Goal: Check status: Check status

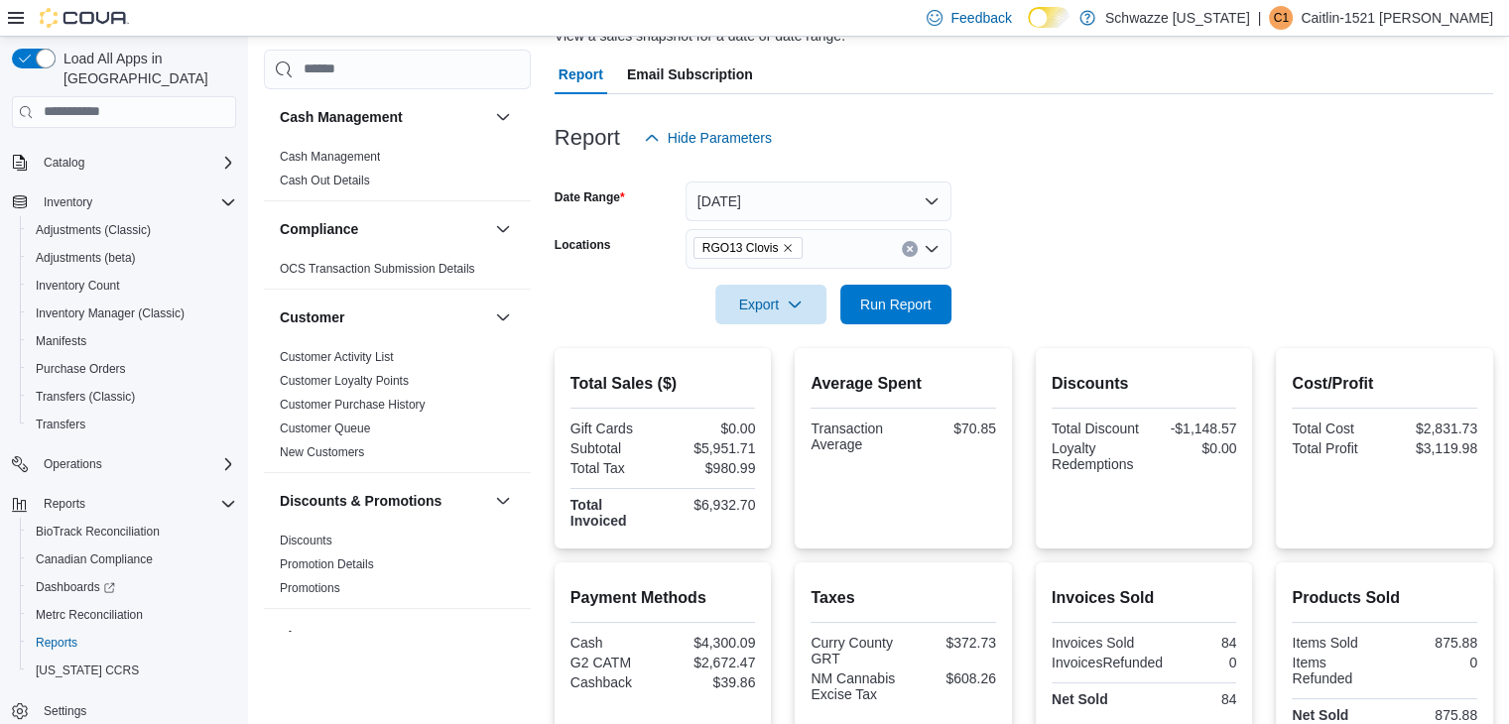
scroll to position [166, 0]
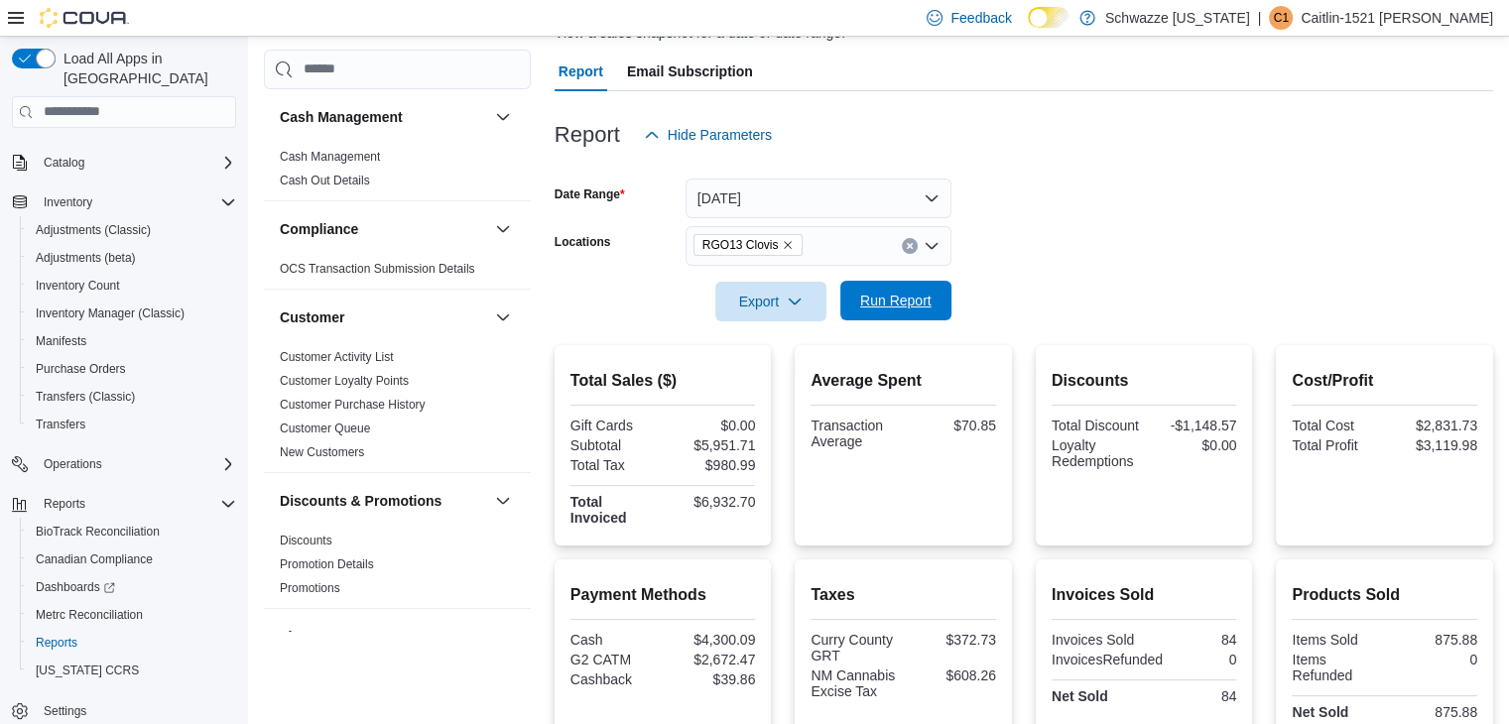
click at [929, 313] on span "Run Report" at bounding box center [895, 301] width 87 height 40
click at [912, 199] on button "[DATE]" at bounding box center [819, 199] width 266 height 40
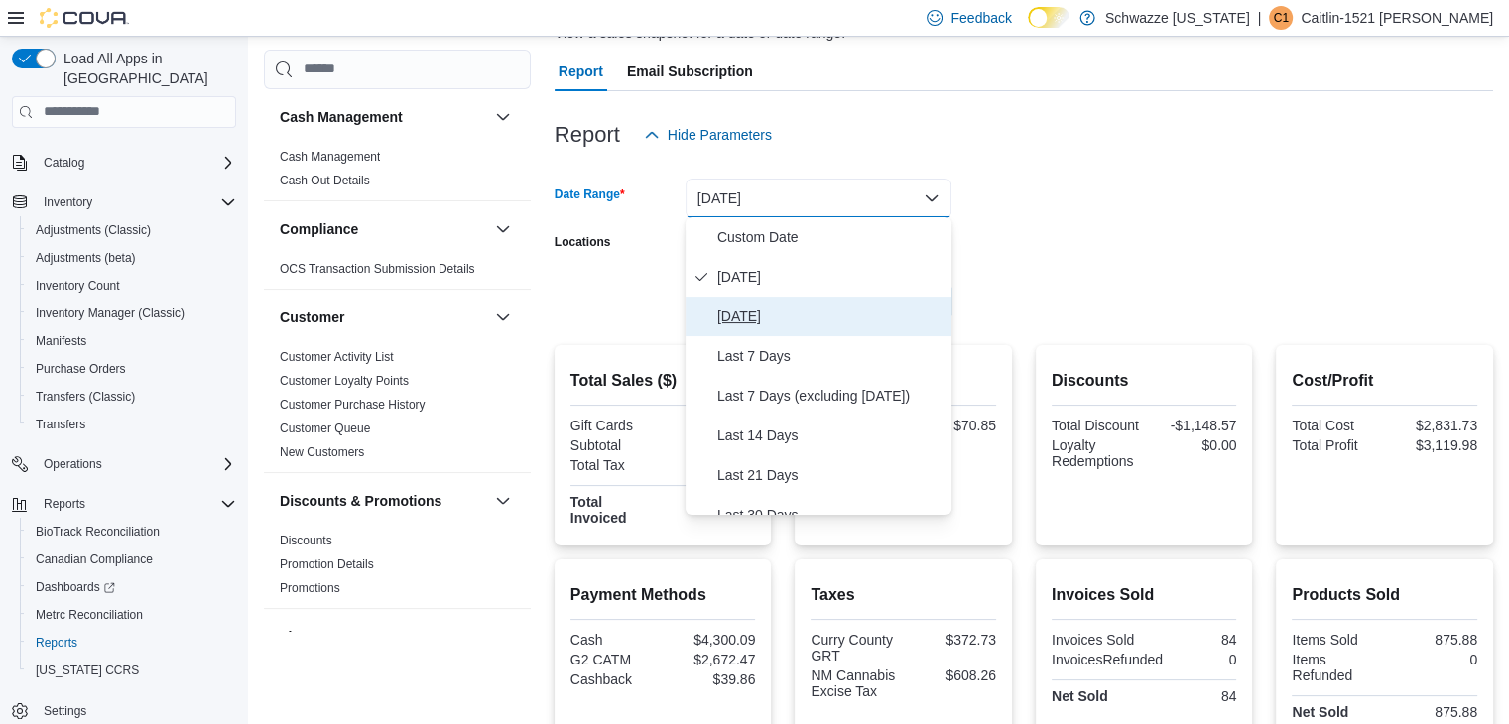
click at [813, 324] on span "[DATE]" at bounding box center [830, 317] width 226 height 24
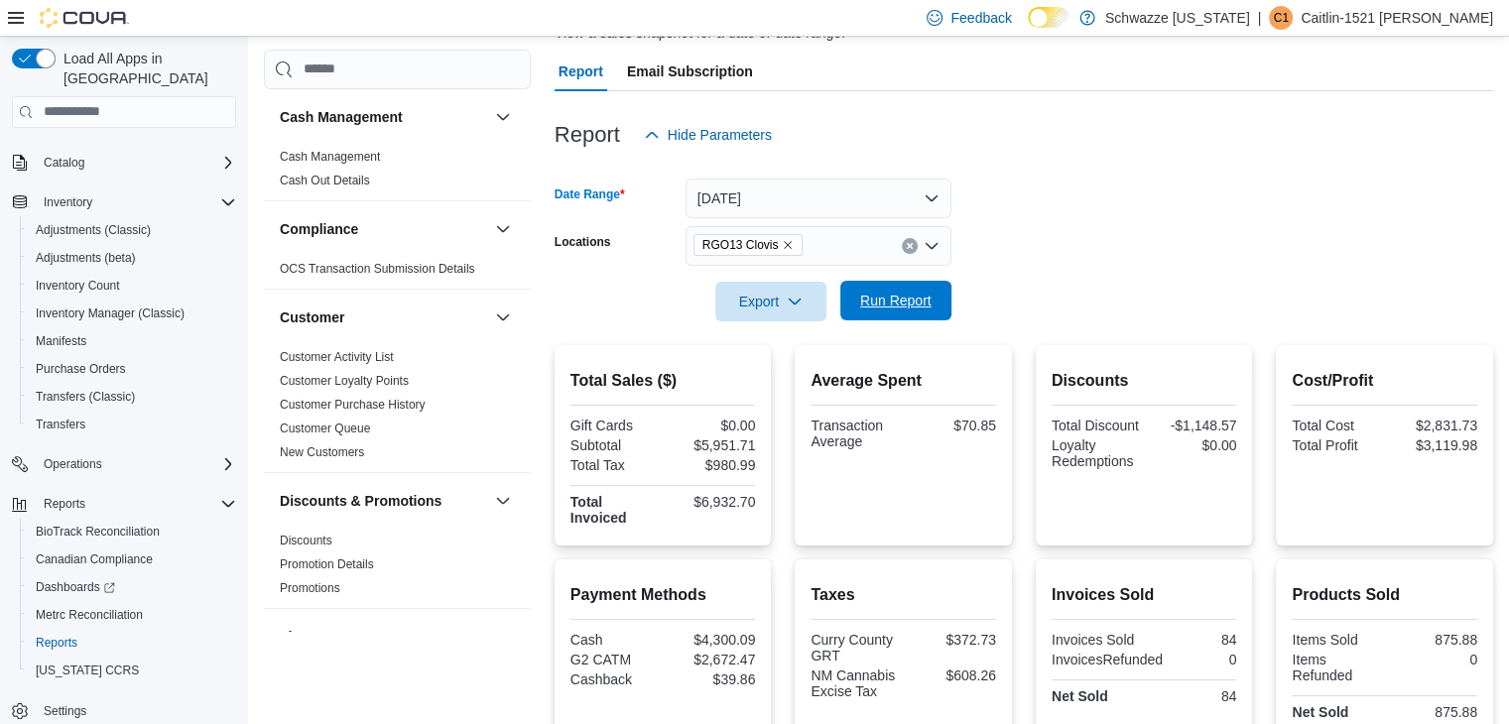
click at [890, 312] on span "Run Report" at bounding box center [895, 301] width 87 height 40
drag, startPoint x: 821, startPoint y: 211, endPoint x: 766, endPoint y: 198, distance: 56.1
click at [766, 198] on button "[DATE]" at bounding box center [819, 199] width 266 height 40
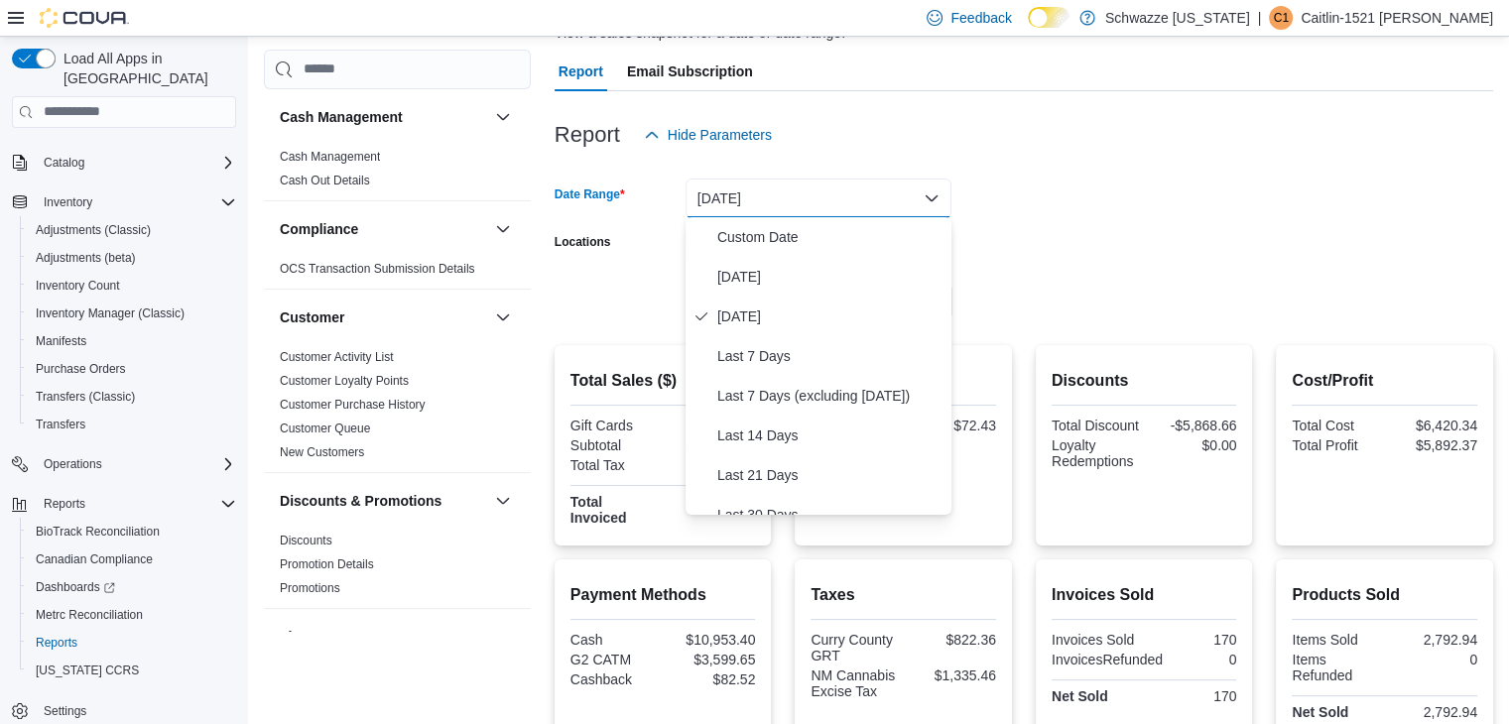
drag, startPoint x: 754, startPoint y: 282, endPoint x: 1069, endPoint y: 255, distance: 315.7
click at [1069, 255] on form "Date Range [DATE] Locations RGO13 Clovis Export Run Report" at bounding box center [1024, 238] width 939 height 167
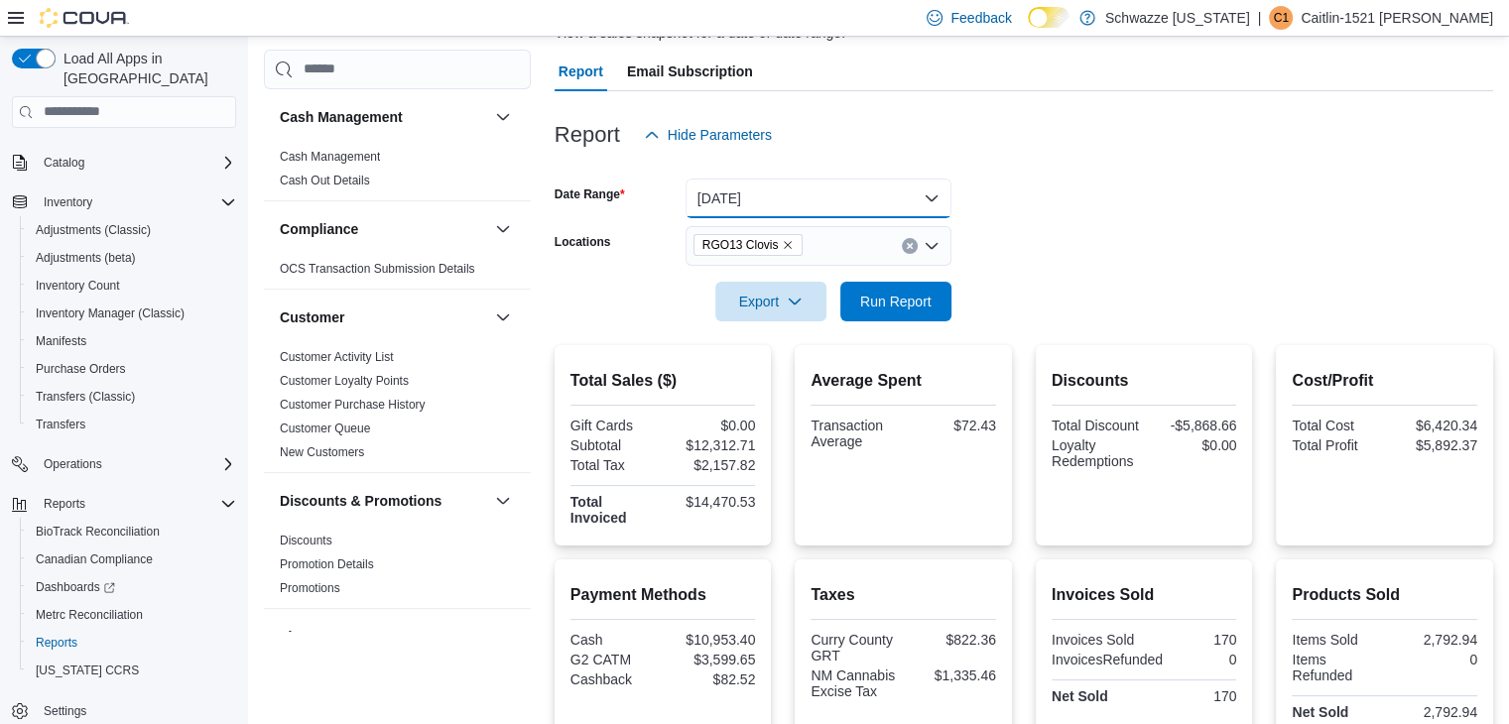
click at [865, 203] on button "[DATE]" at bounding box center [819, 199] width 266 height 40
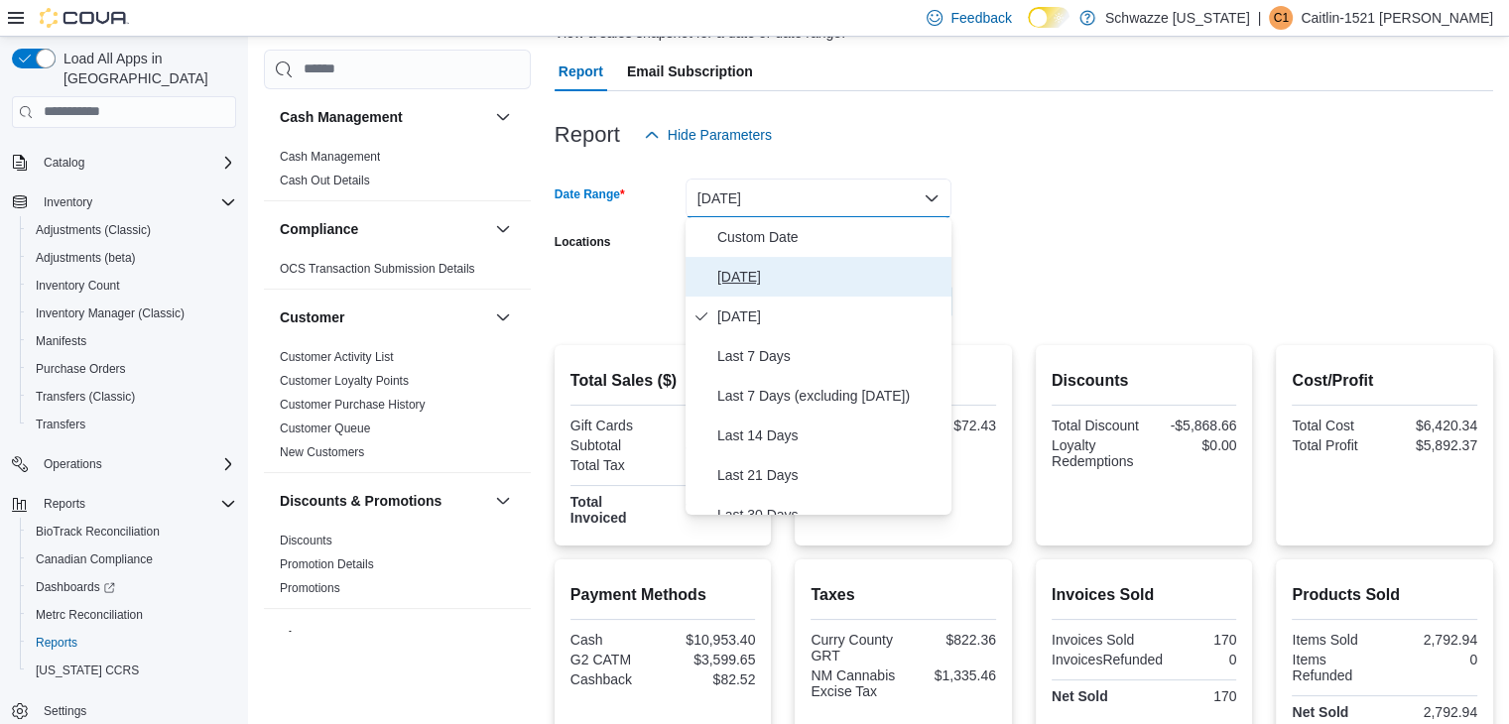
click at [817, 268] on span "[DATE]" at bounding box center [830, 277] width 226 height 24
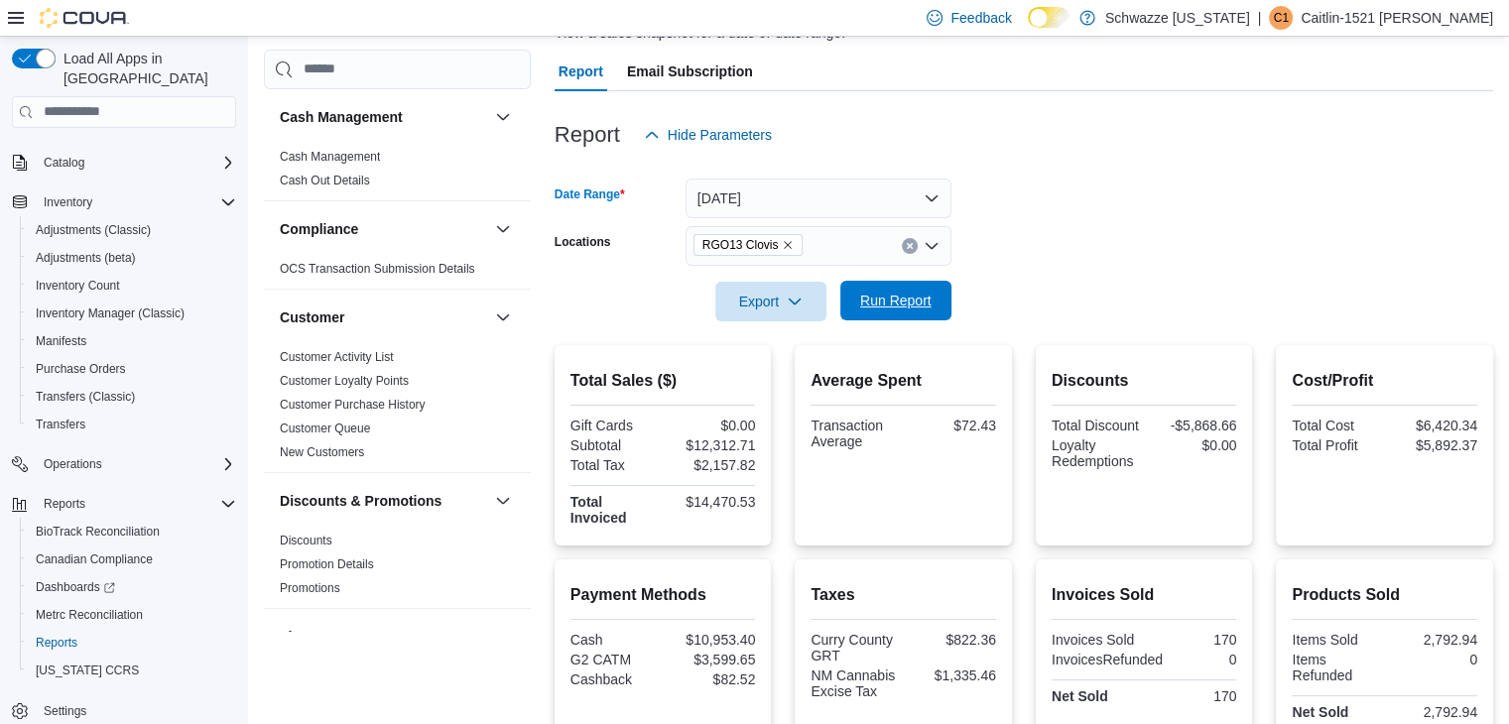
click at [924, 295] on span "Run Report" at bounding box center [895, 301] width 71 height 20
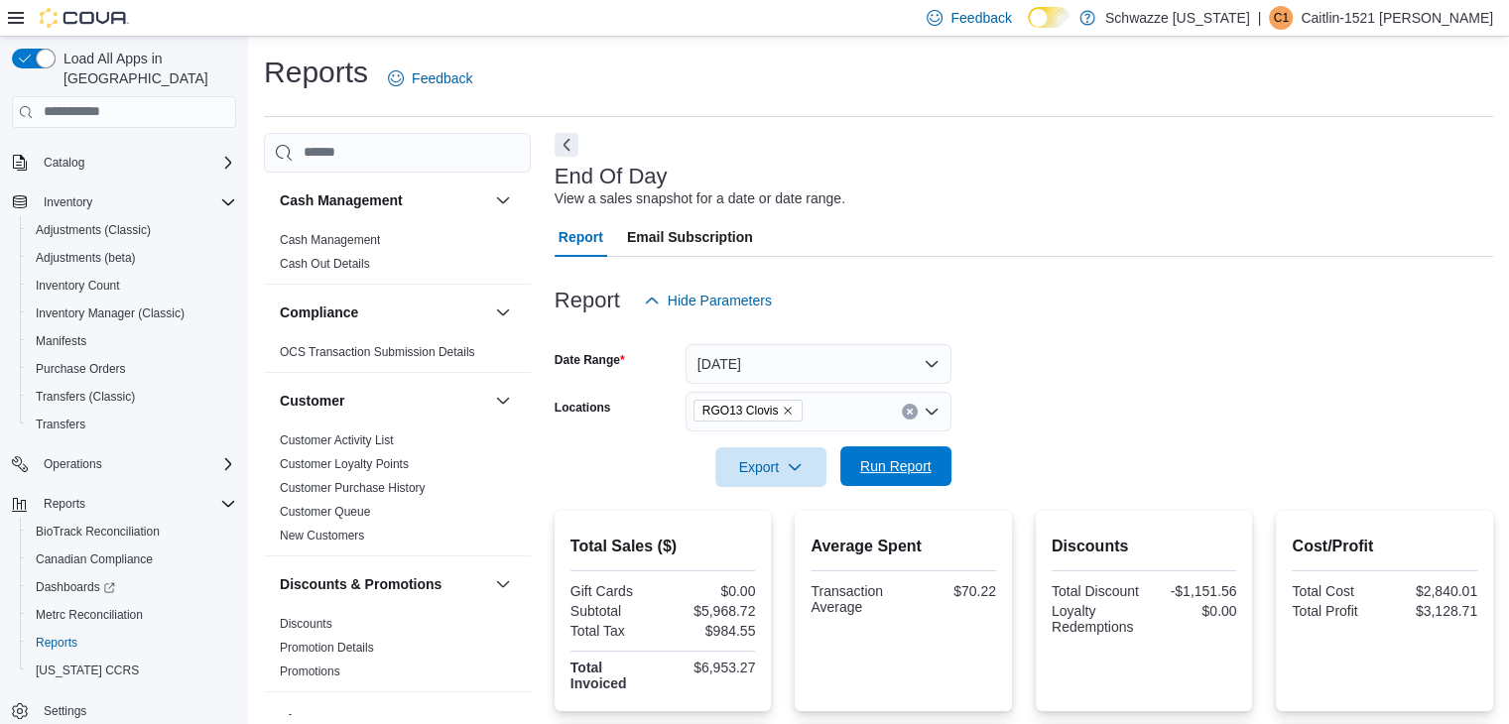
click at [901, 469] on span "Run Report" at bounding box center [895, 466] width 71 height 20
click at [895, 465] on span "Run Report" at bounding box center [895, 466] width 71 height 20
